Goal: Information Seeking & Learning: Learn about a topic

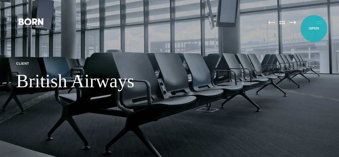
click at [319, 28] on button "Primary Menu" at bounding box center [319, 22] width 13 height 11
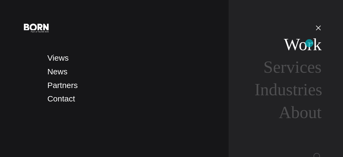
click at [309, 43] on link "Work" at bounding box center [303, 44] width 38 height 19
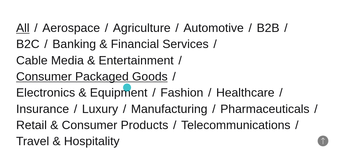
scroll to position [161, 0]
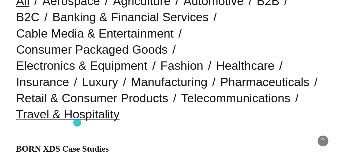
click at [77, 121] on link "Travel & Hospitality" at bounding box center [67, 114] width 103 height 14
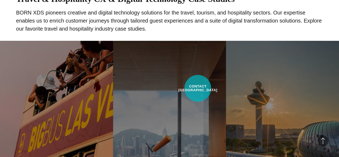
scroll to position [247, 0]
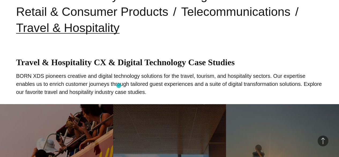
click at [119, 85] on p "BORN XDS pioneers creative and digital technology solutions for the travel, tou…" at bounding box center [169, 84] width 307 height 24
click at [130, 110] on main "BORN Work Case Studies Explore case studies featuring innovative CX and digital…" at bounding box center [169, 71] width 339 height 637
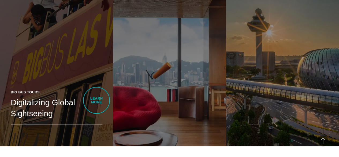
scroll to position [435, 0]
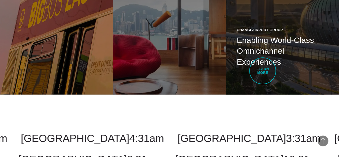
click at [0, 0] on p "CAG sought to implement a next-generation online & omnichannel shopping experie…" at bounding box center [0, 0] width 0 height 0
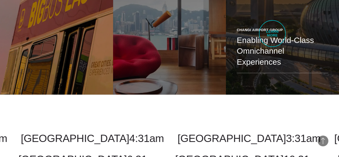
click at [272, 35] on h2 "Enabling World-Class Omnichannel Experiences" at bounding box center [283, 51] width 92 height 32
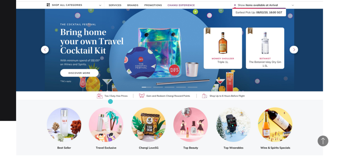
scroll to position [402, 0]
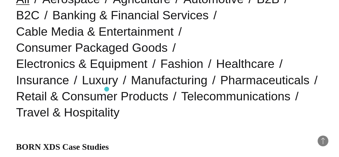
scroll to position [161, 0]
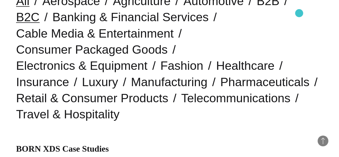
click at [40, 16] on link "B2C" at bounding box center [28, 17] width 24 height 14
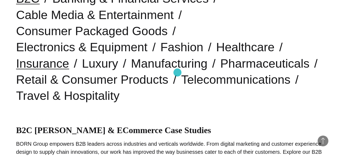
scroll to position [188, 0]
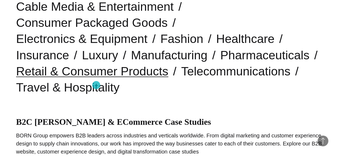
click at [96, 78] on link "Retail & Consumer Products" at bounding box center [92, 71] width 152 height 14
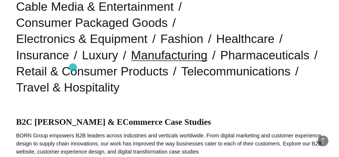
click at [131, 62] on link "Manufacturing" at bounding box center [169, 55] width 76 height 14
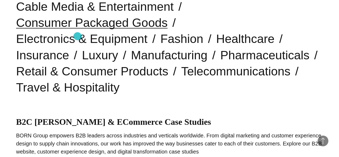
click at [77, 29] on link "Consumer Packaged Goods" at bounding box center [91, 23] width 151 height 14
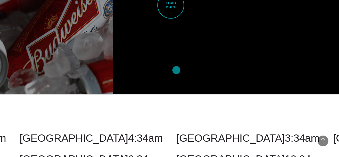
scroll to position [1340, 0]
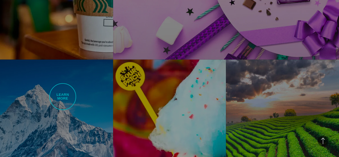
scroll to position [770, 0]
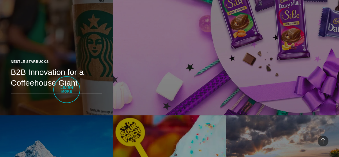
click at [67, 89] on link "Nestle Starbucks B2B Innovation for a Coffeehouse Giant An indomitable househol…" at bounding box center [56, 26] width 113 height 178
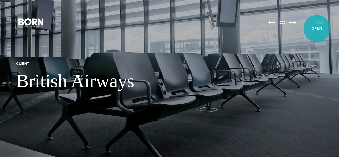
click at [317, 28] on button "Primary Menu" at bounding box center [319, 22] width 13 height 11
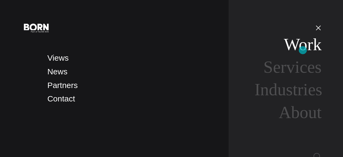
click at [303, 50] on link "Work" at bounding box center [303, 44] width 38 height 19
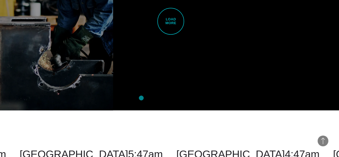
scroll to position [1303, 0]
